Goal: Information Seeking & Learning: Learn about a topic

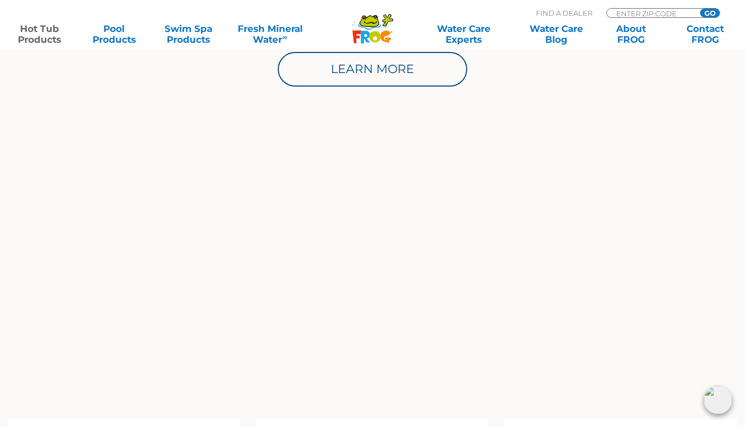
scroll to position [769, 0]
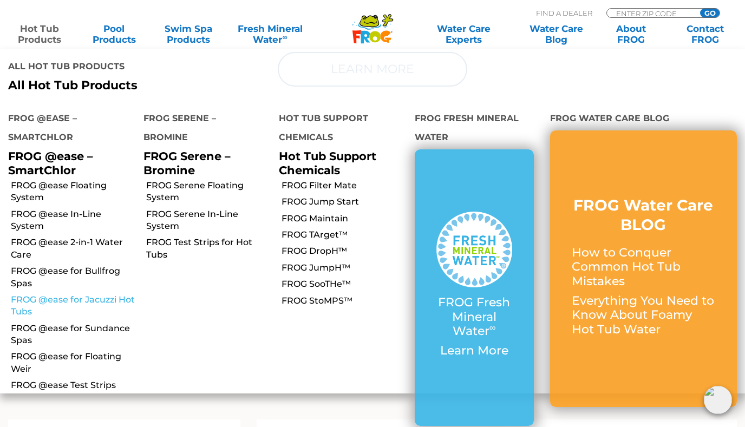
click at [39, 294] on link "FROG @ease for Jacuzzi Hot Tubs" at bounding box center [73, 306] width 125 height 24
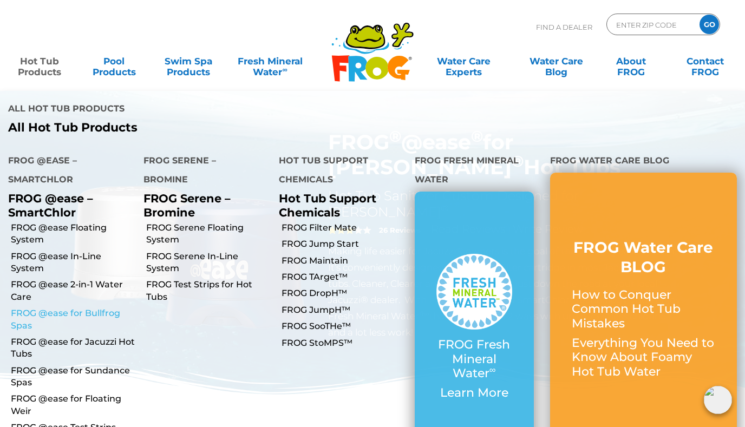
click at [53, 308] on link "FROG @ease for Bullfrog Spas" at bounding box center [73, 320] width 125 height 24
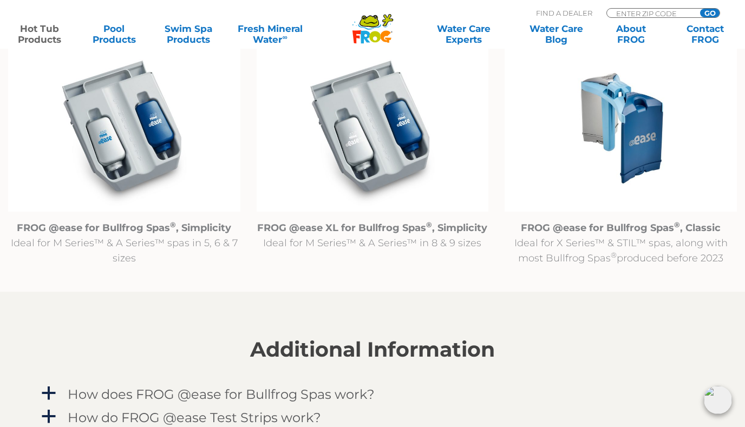
scroll to position [1154, 0]
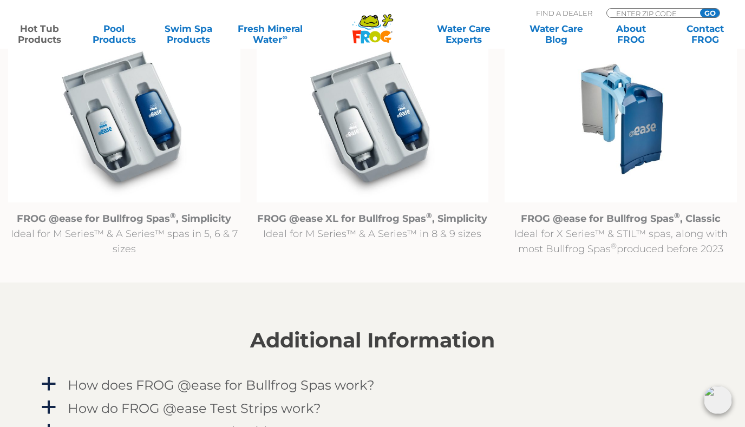
click at [632, 136] on img at bounding box center [621, 118] width 232 height 167
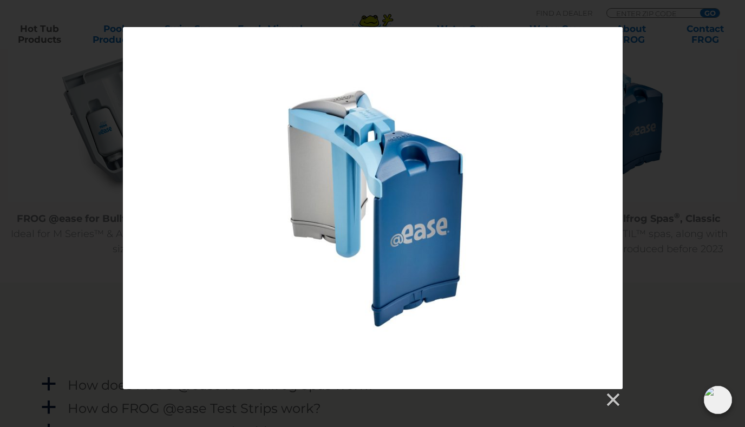
click at [391, 188] on div at bounding box center [373, 208] width 500 height 362
click at [614, 37] on div at bounding box center [373, 208] width 500 height 362
click at [612, 400] on link at bounding box center [612, 400] width 16 height 16
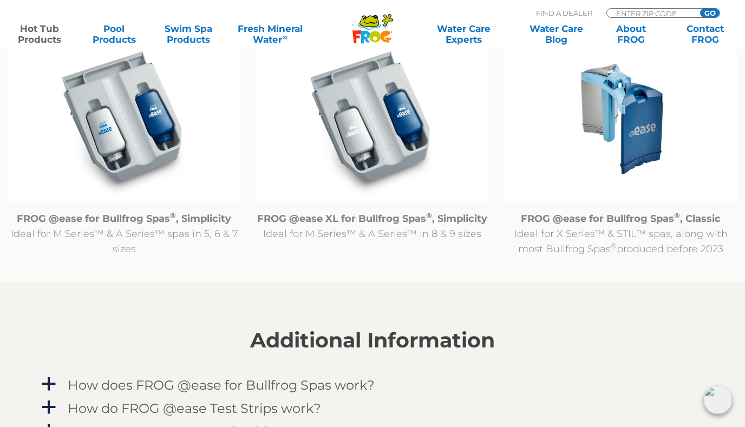
click at [653, 251] on p "FROG @ease for Bullfrog Spas ® , Classic Ideal for X Series™ & STIL™ spas, alon…" at bounding box center [621, 233] width 232 height 45
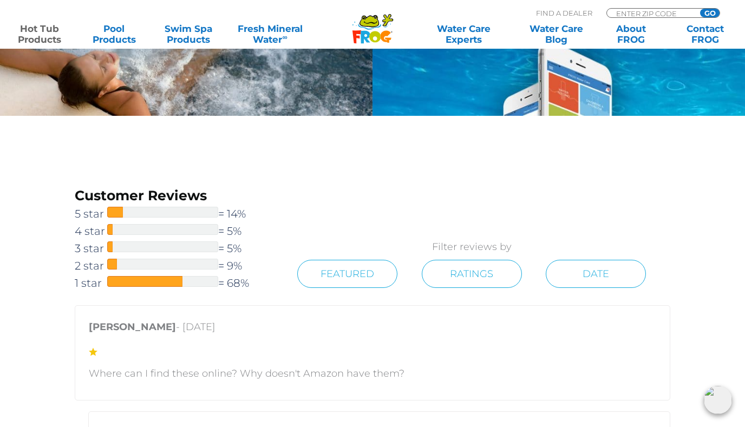
scroll to position [1794, 0]
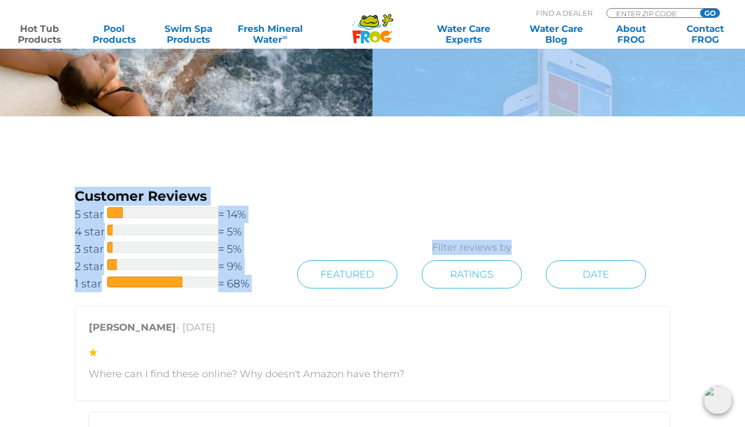
drag, startPoint x: 745, startPoint y: 236, endPoint x: 744, endPoint y: 74, distance: 161.9
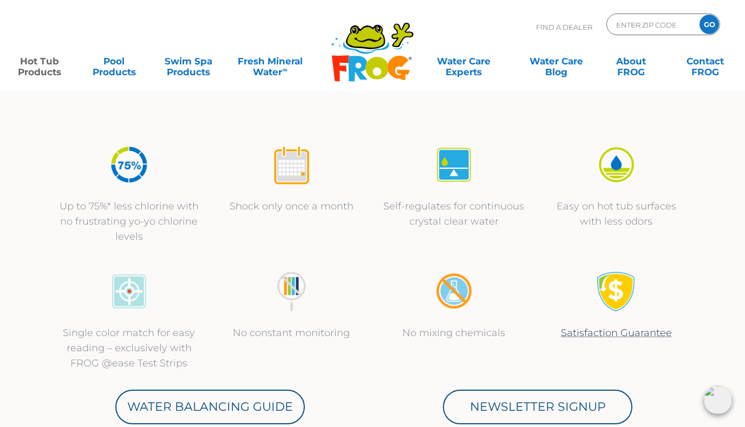
scroll to position [0, 0]
